Goal: Contribute content

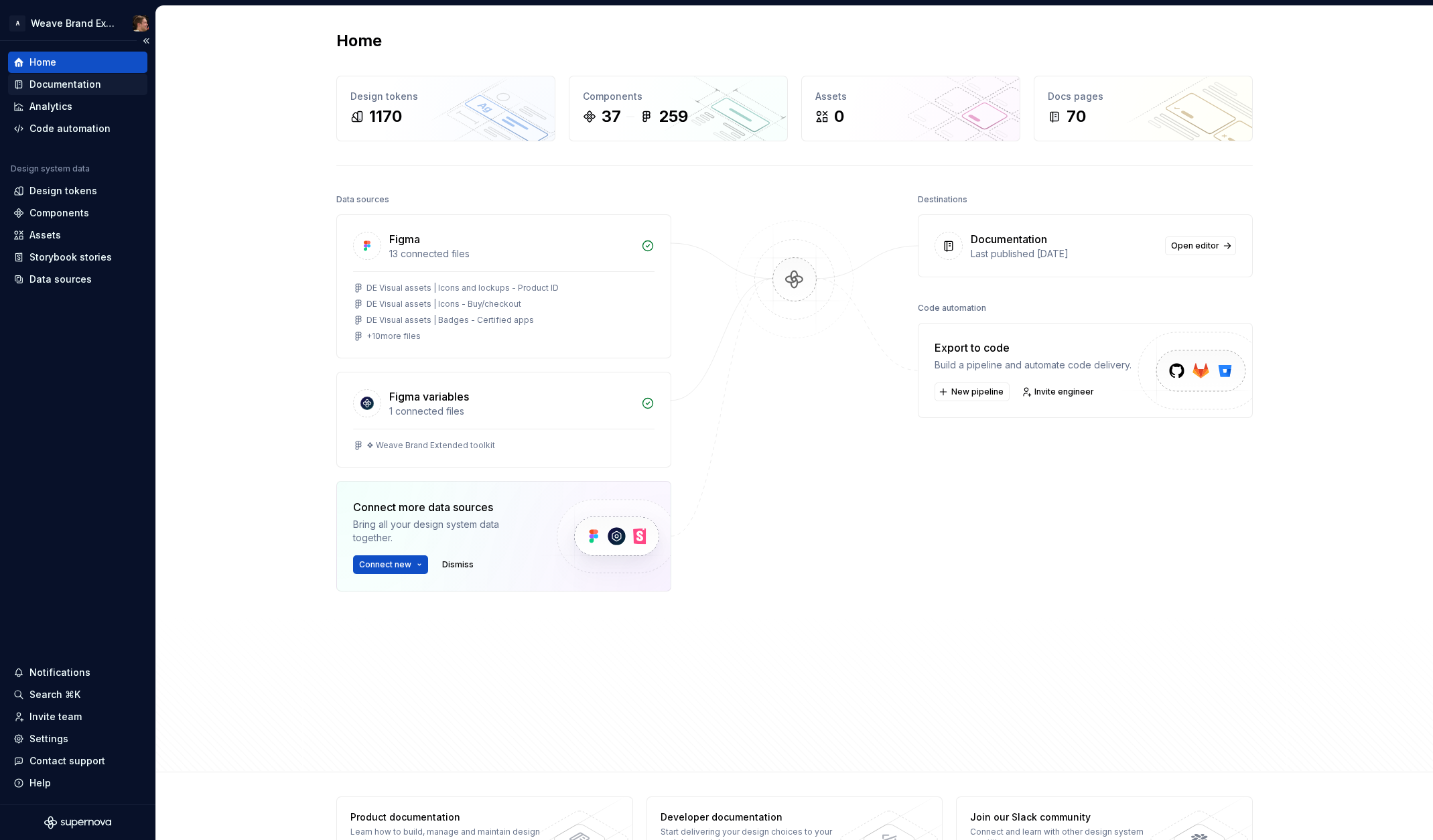
click at [65, 85] on div "Documentation" at bounding box center [65, 84] width 72 height 13
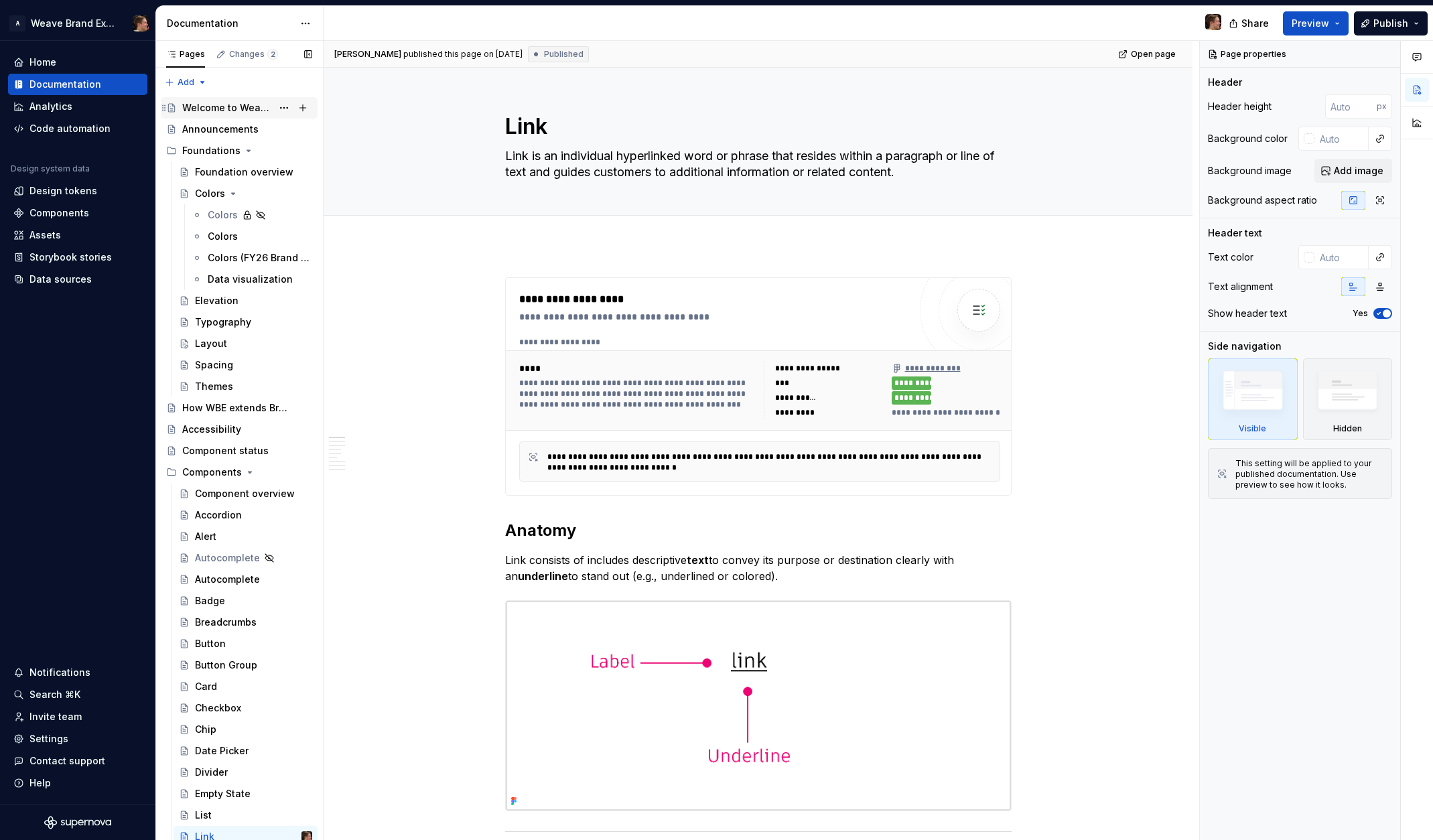
click at [235, 106] on div "Welcome to Weave Brand Extended" at bounding box center [227, 107] width 90 height 13
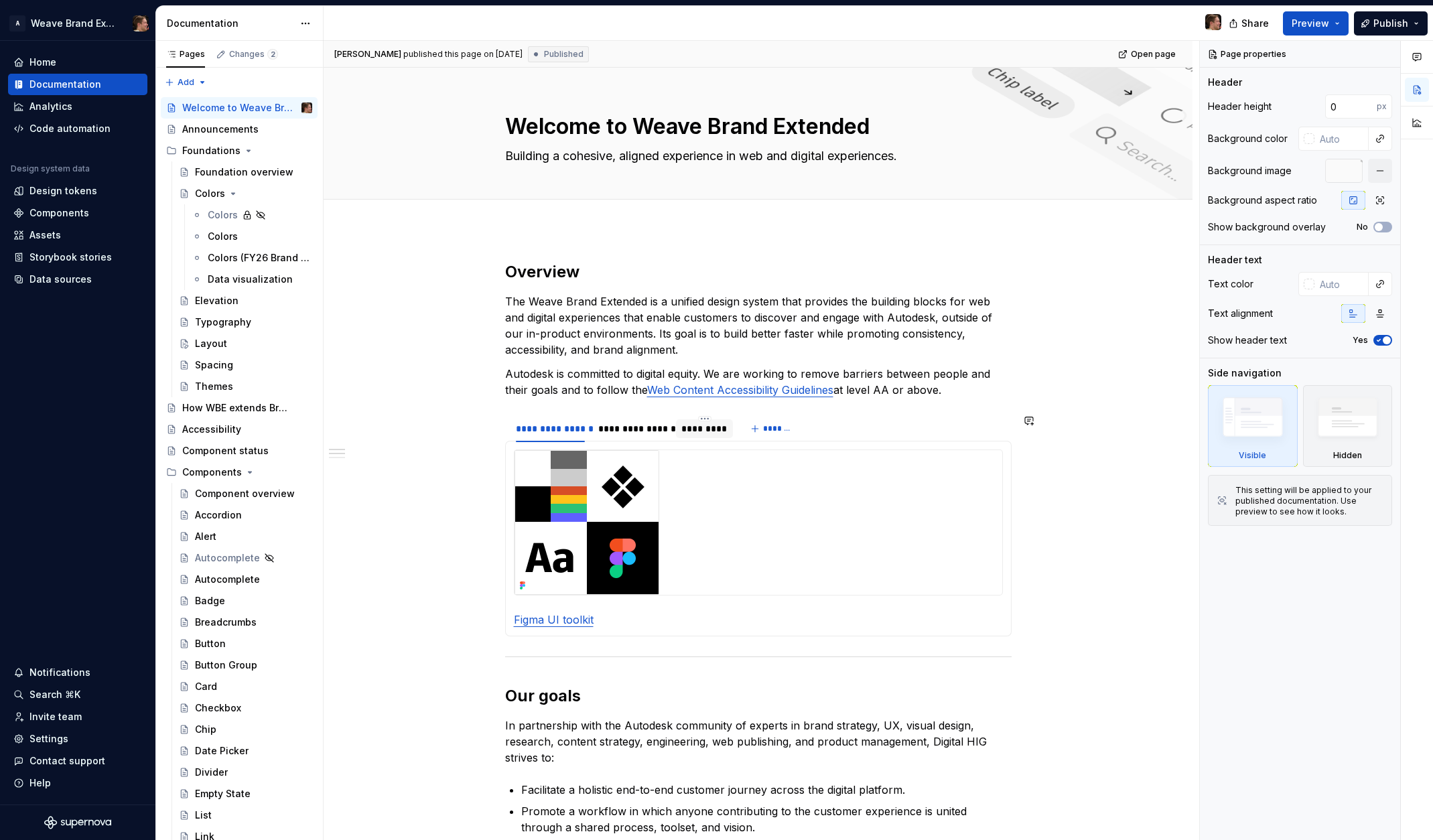
click at [694, 427] on div "*********" at bounding box center [704, 428] width 46 height 13
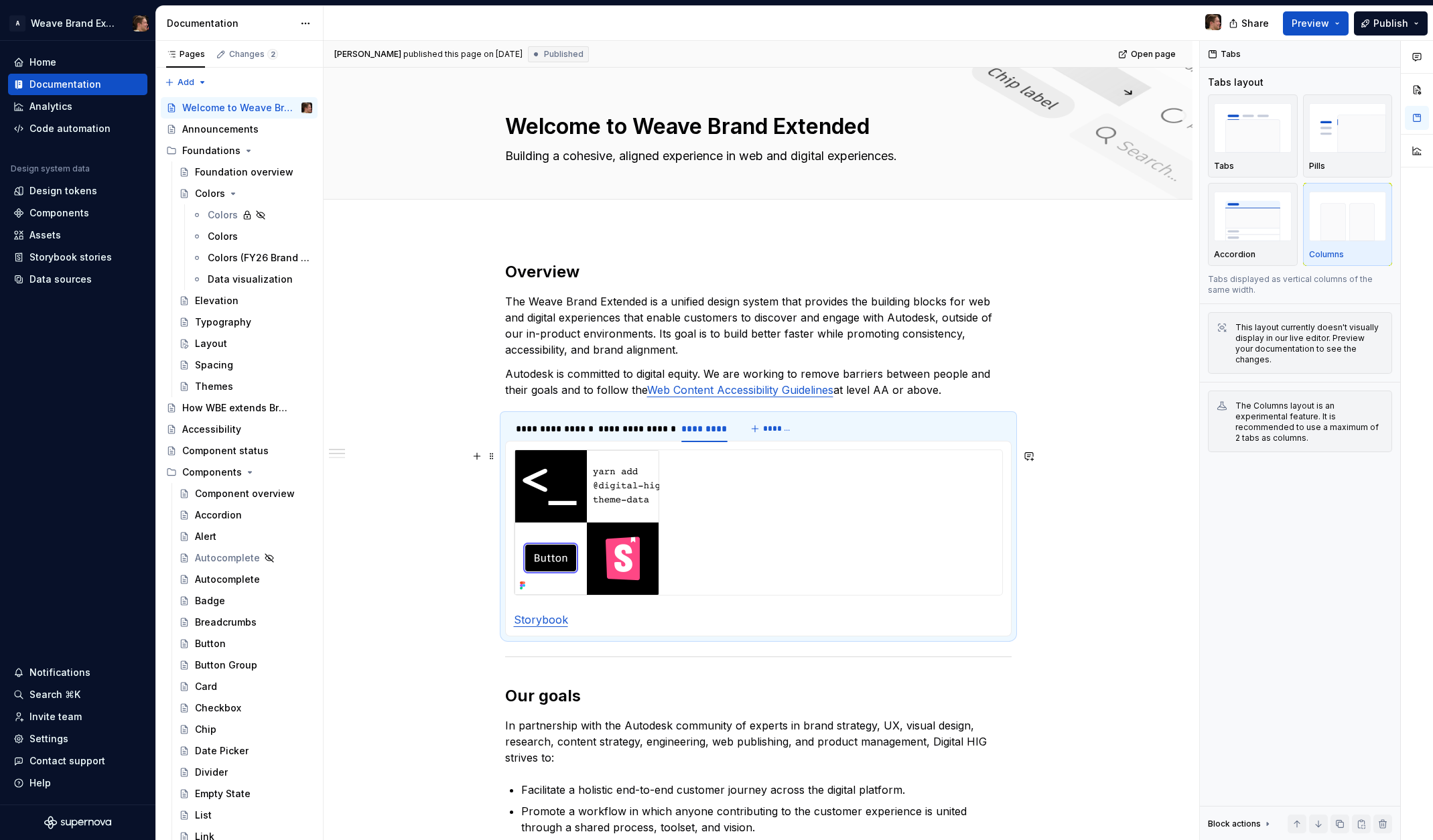
click at [558, 570] on img at bounding box center [587, 522] width 145 height 145
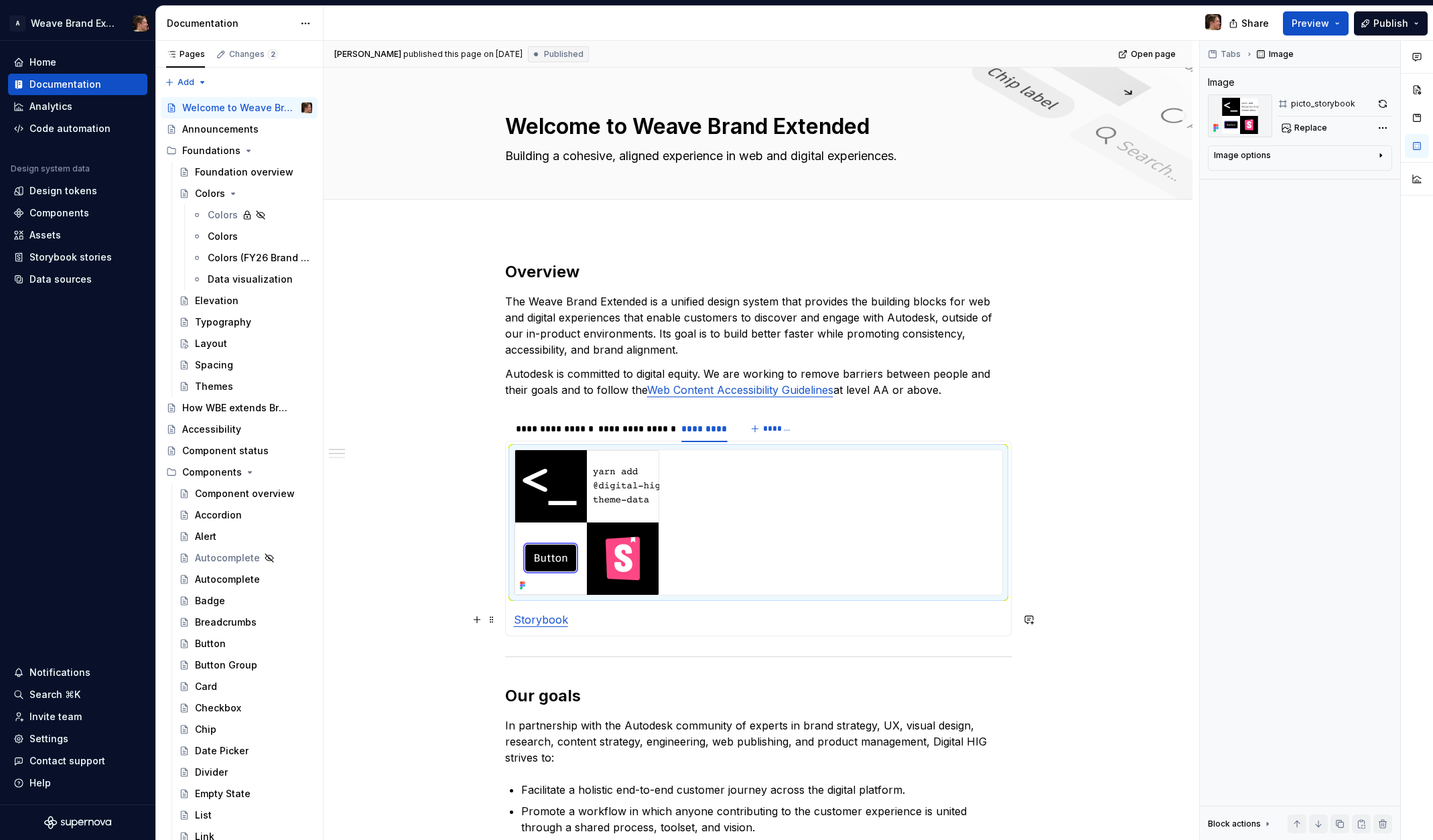
click at [541, 625] on link "Storybook" at bounding box center [541, 619] width 54 height 13
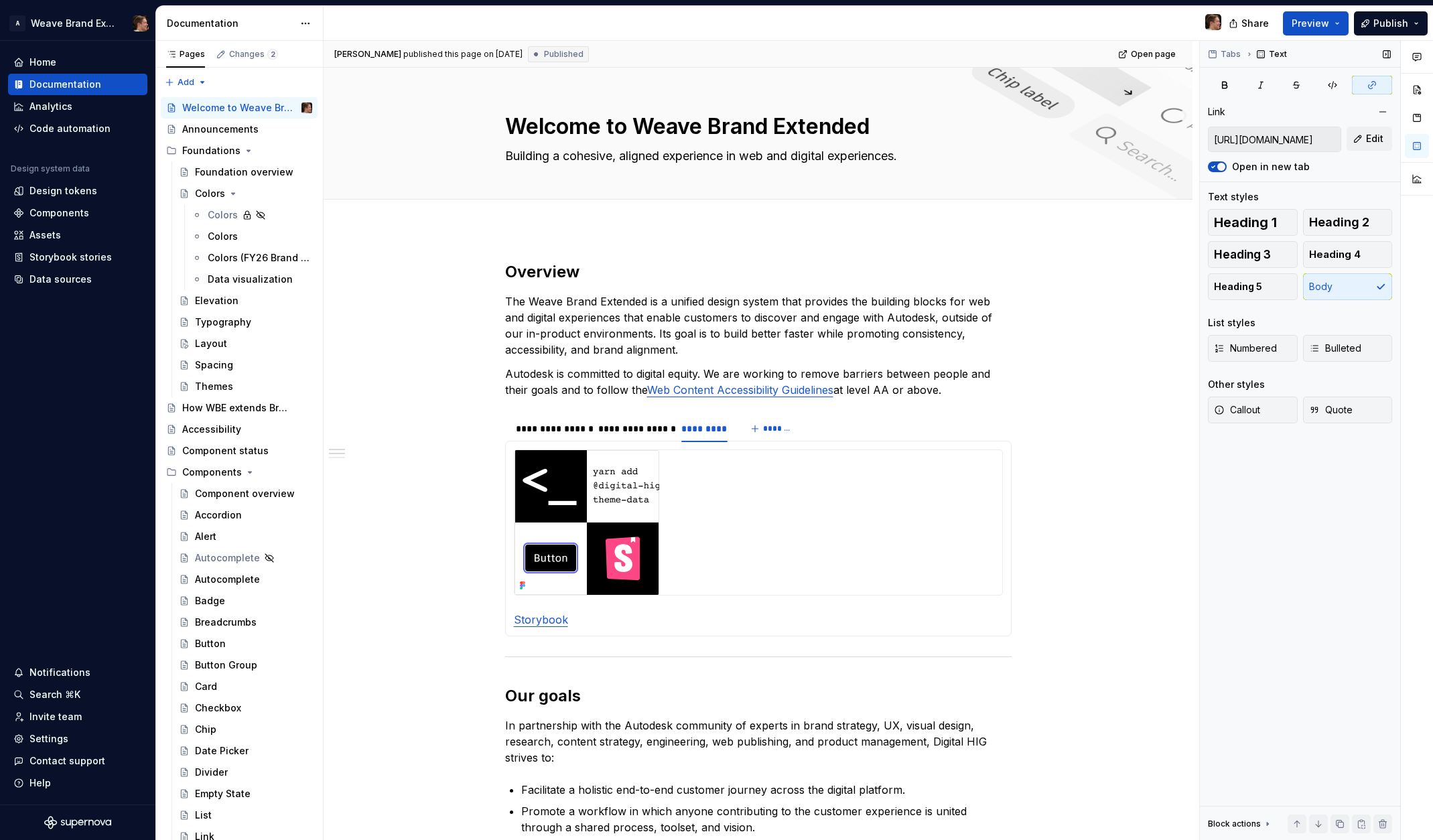
click at [1309, 141] on input "[URL][DOMAIN_NAME]" at bounding box center [1273, 140] width 132 height 24
click at [1376, 139] on span "Edit" at bounding box center [1375, 138] width 17 height 13
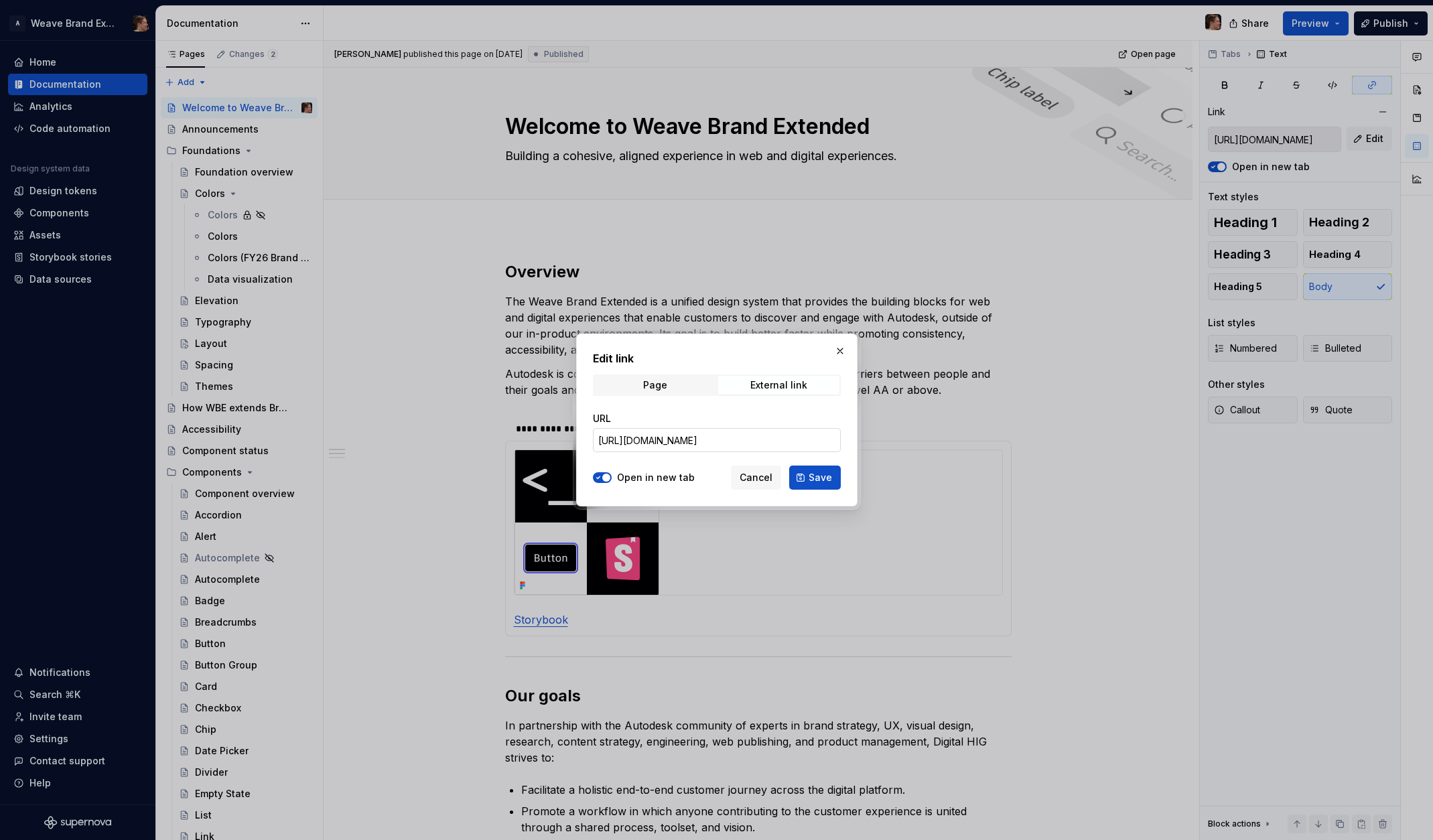
click at [788, 435] on input "[URL][DOMAIN_NAME]" at bounding box center [717, 440] width 248 height 24
type textarea "*"
click at [790, 388] on div "External link" at bounding box center [778, 385] width 57 height 10
click at [781, 440] on input "[URL][DOMAIN_NAME]" at bounding box center [717, 440] width 248 height 24
paste input "dotcom-patterns/main/"
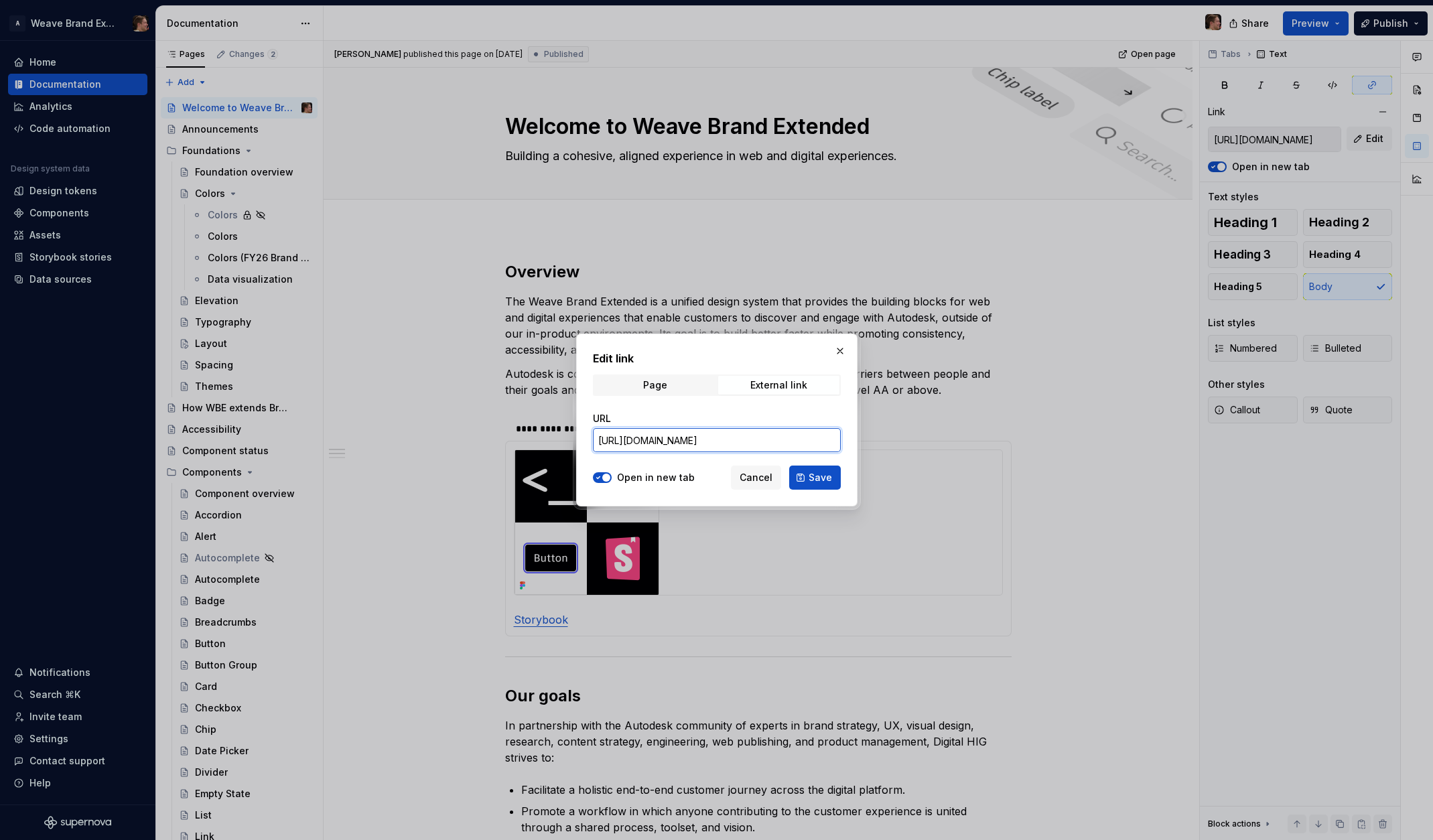
scroll to position [0, 27]
type input "[URL][DOMAIN_NAME]"
click at [802, 475] on button "Save" at bounding box center [815, 478] width 51 height 24
type input "[URL][DOMAIN_NAME]"
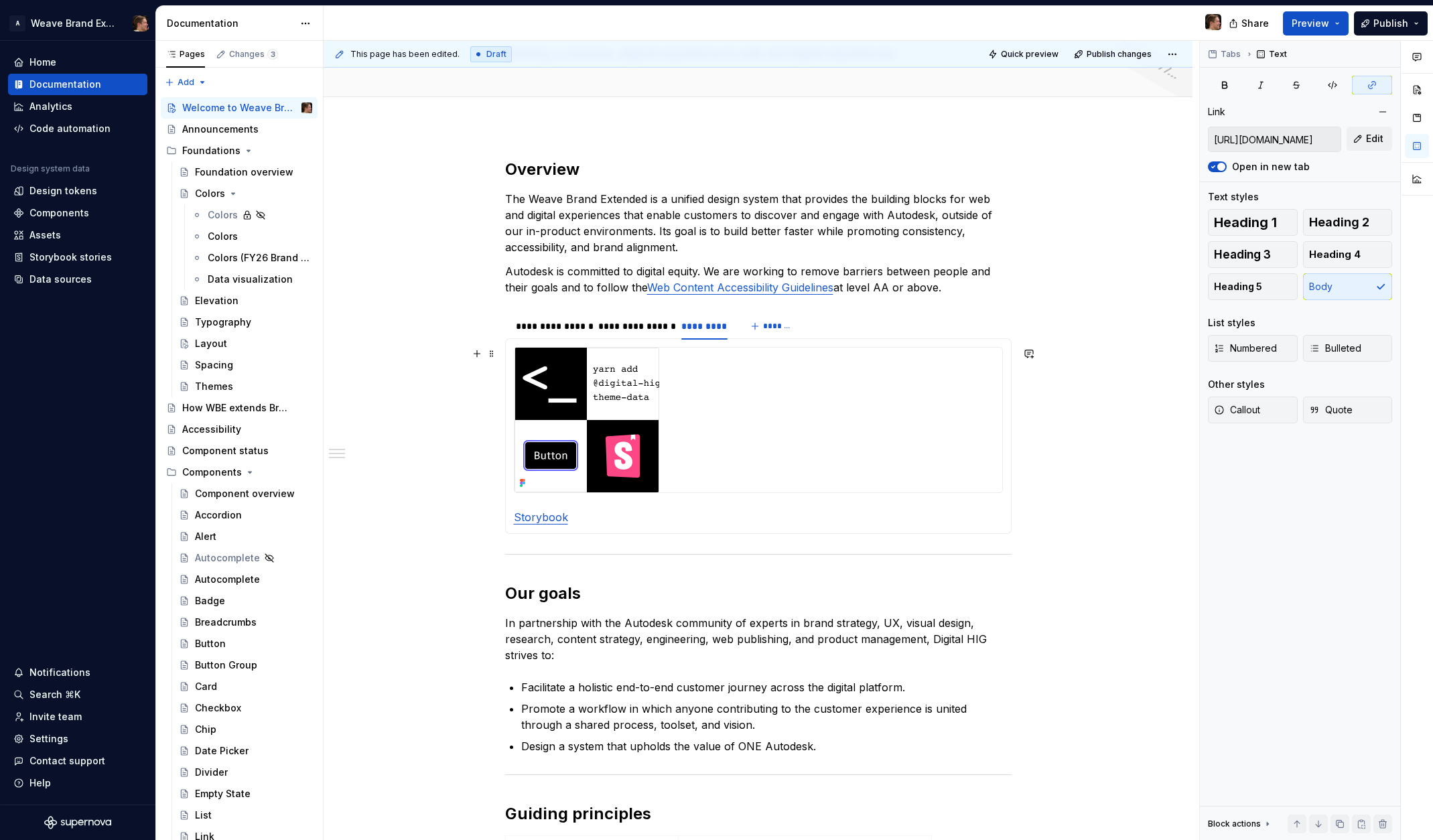
scroll to position [0, 0]
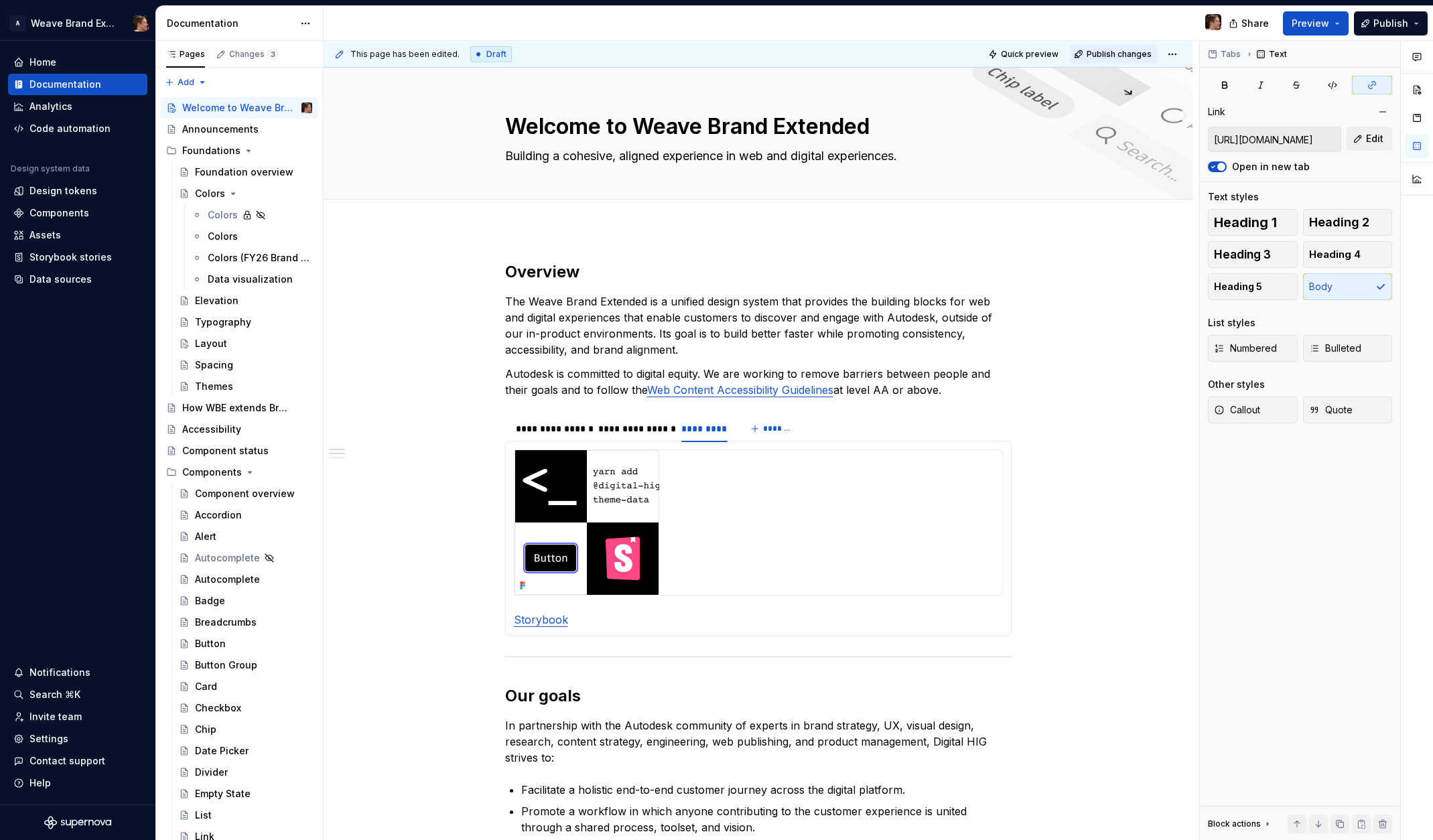
click at [1105, 53] on span "Publish changes" at bounding box center [1119, 54] width 65 height 10
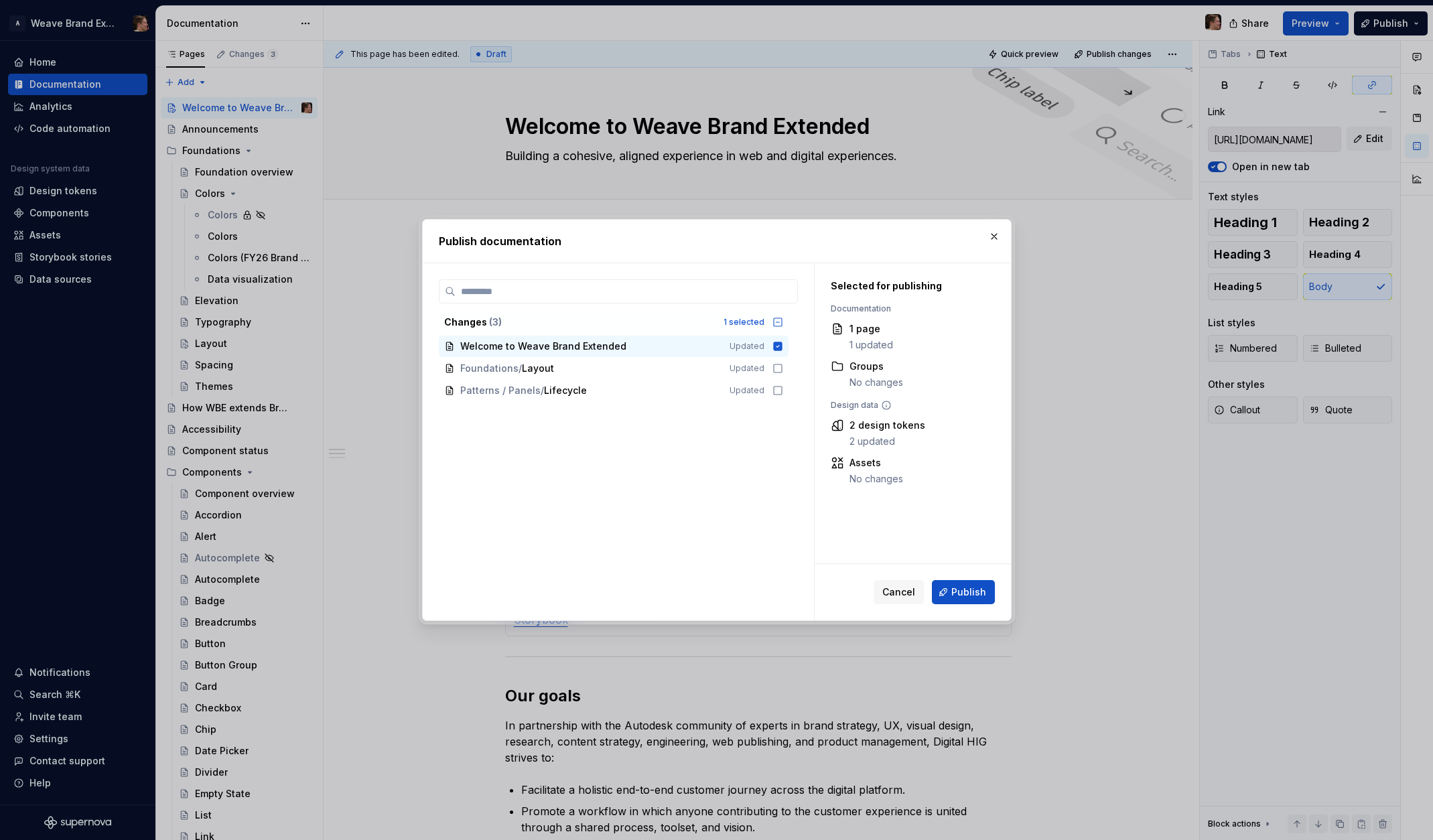
drag, startPoint x: 960, startPoint y: 594, endPoint x: 870, endPoint y: 575, distance: 92.0
click at [960, 593] on span "Publish" at bounding box center [969, 591] width 35 height 13
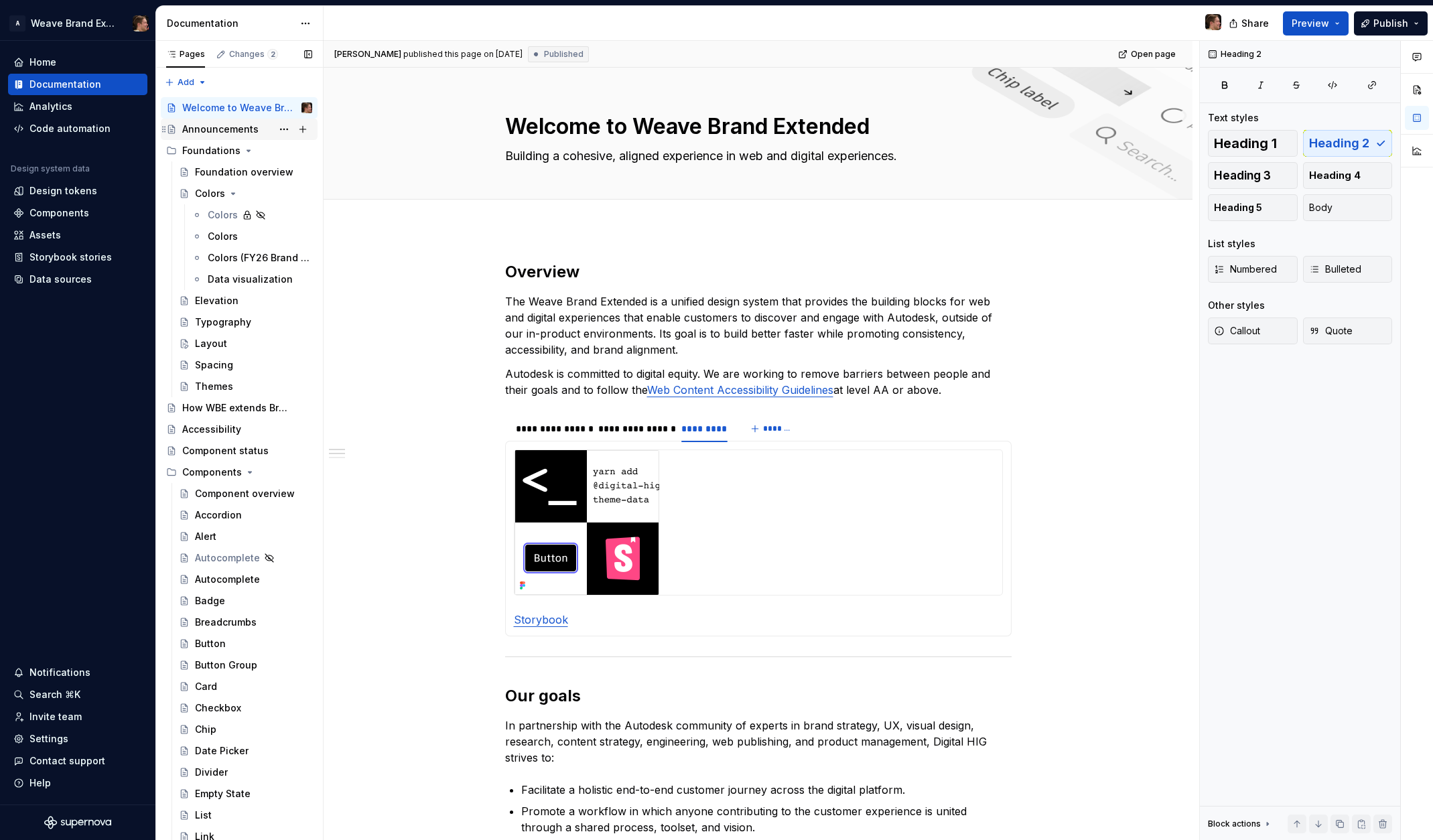
click at [206, 133] on div "Announcements" at bounding box center [221, 129] width 77 height 13
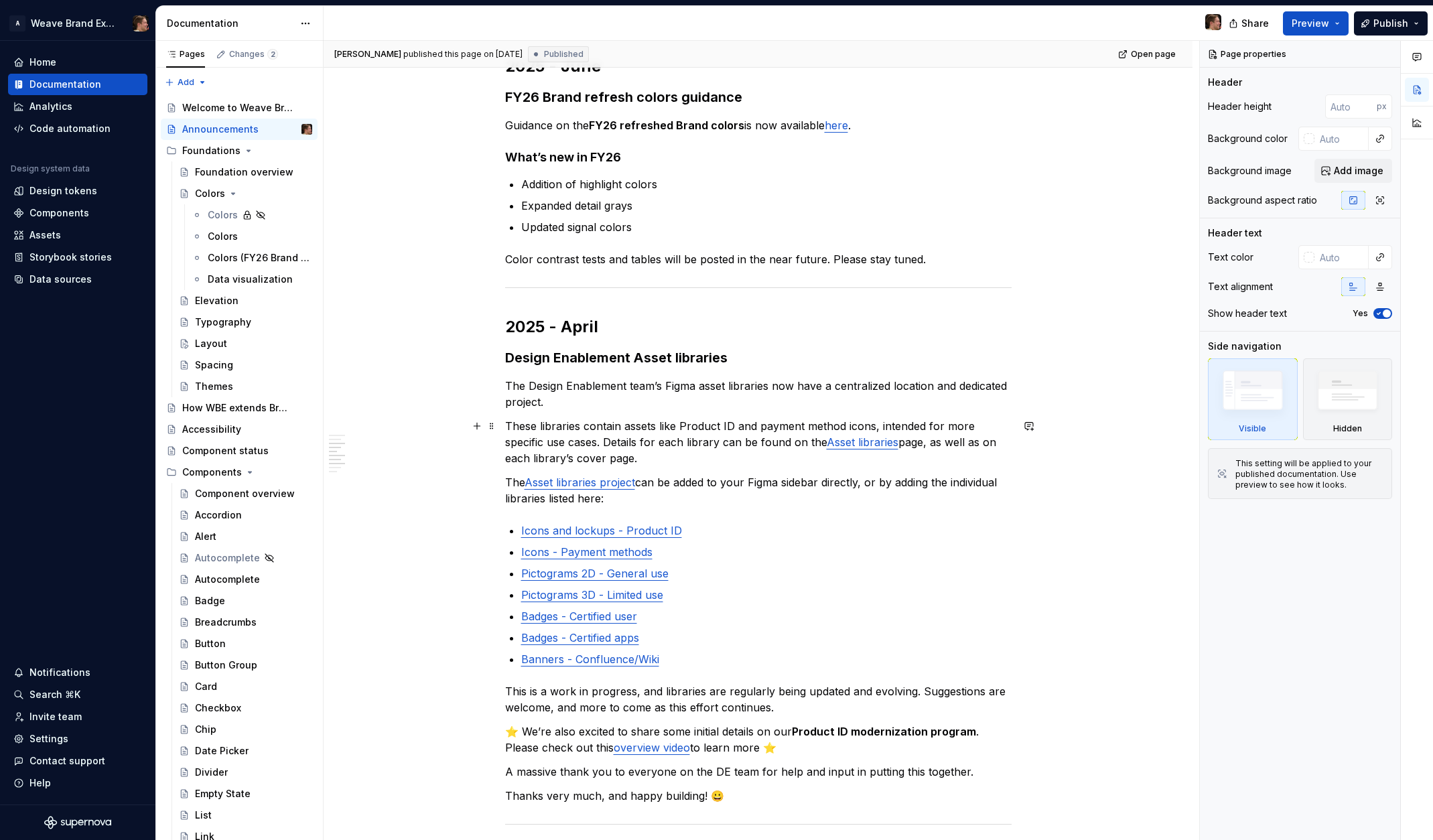
scroll to position [359, 0]
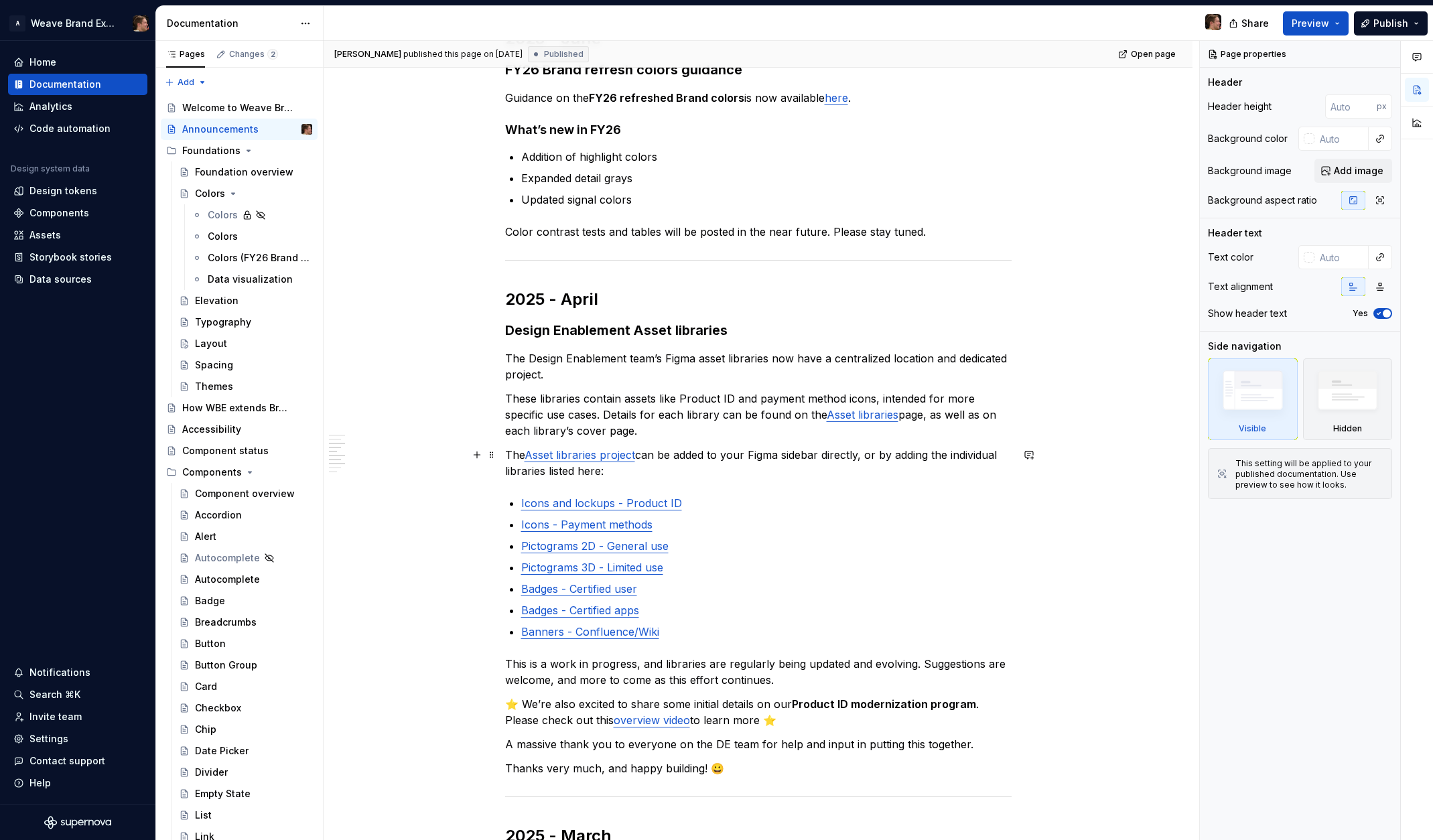
drag, startPoint x: 767, startPoint y: 463, endPoint x: 773, endPoint y: 459, distance: 7.2
click at [767, 463] on p "The Asset libraries project can be added to your Figma sidebar directly, or by …" at bounding box center [758, 462] width 507 height 32
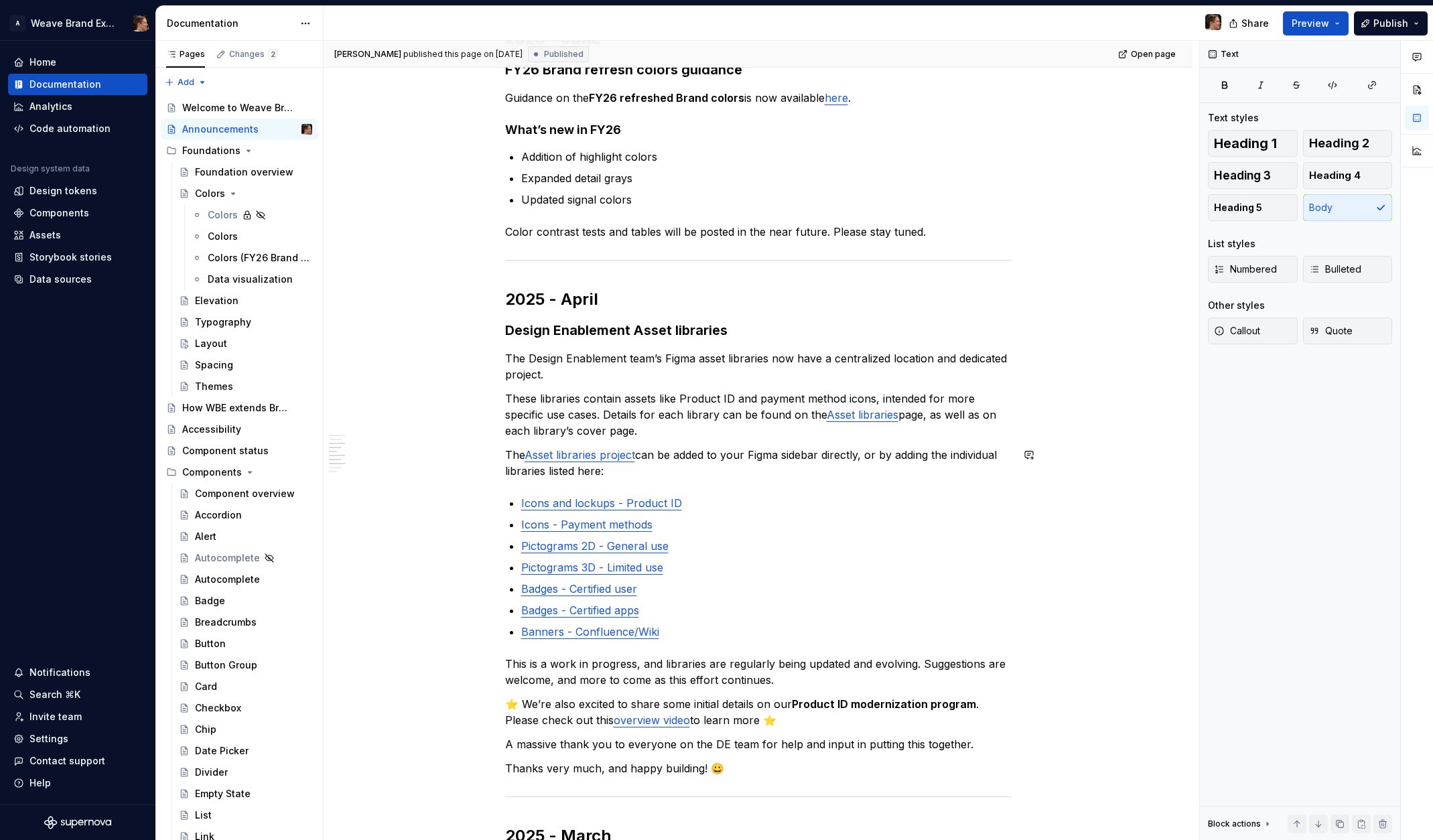
click at [772, 440] on div "2025 - July How WBE extends Brand Guidance on how Brand guidelines are adapted …" at bounding box center [758, 663] width 507 height 1523
click at [713, 382] on p "The Design Enablement team’s Figma asset libraries now have a centralized locat…" at bounding box center [758, 366] width 507 height 32
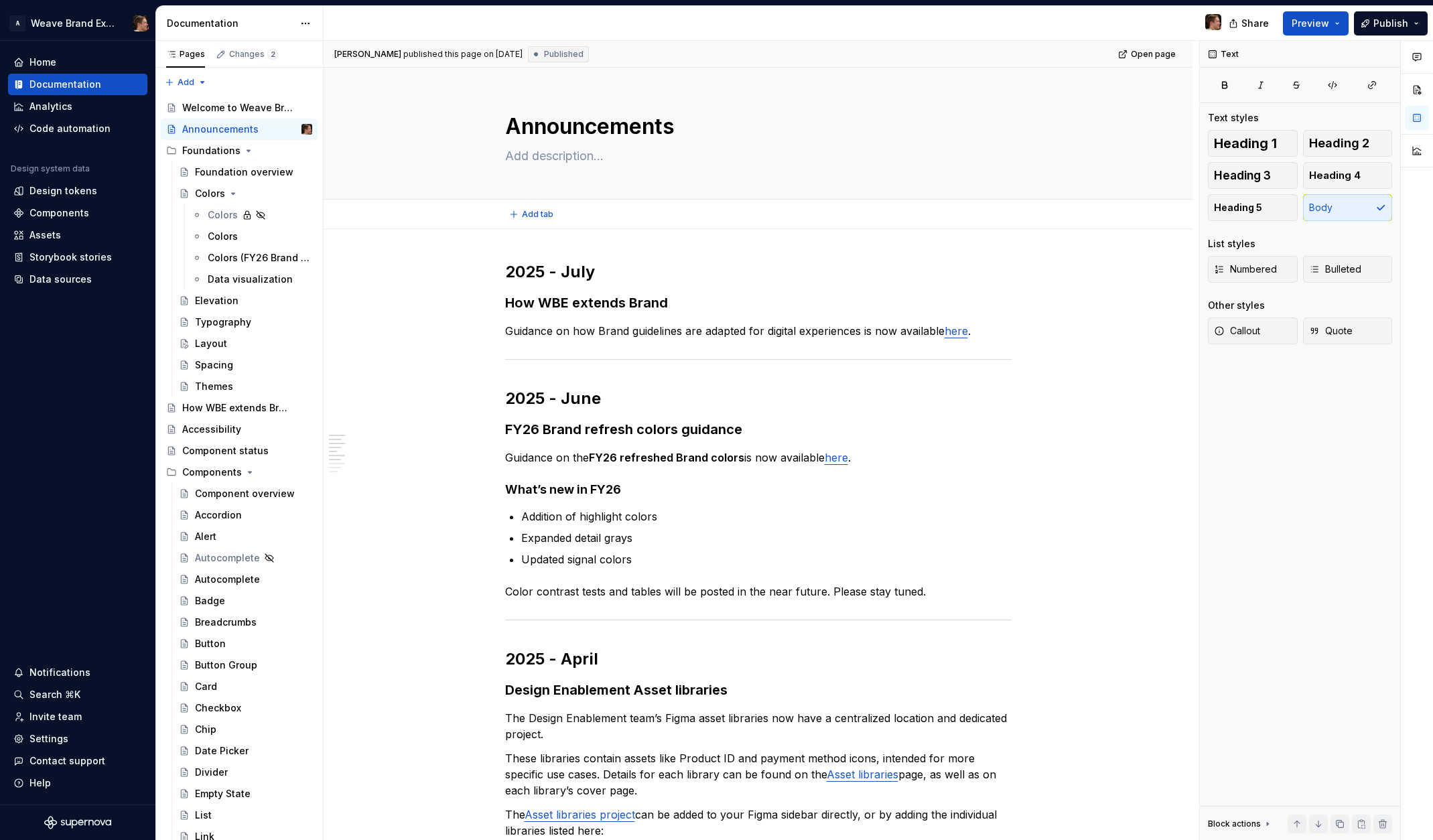
type textarea "*"
